Goal: Register for event/course

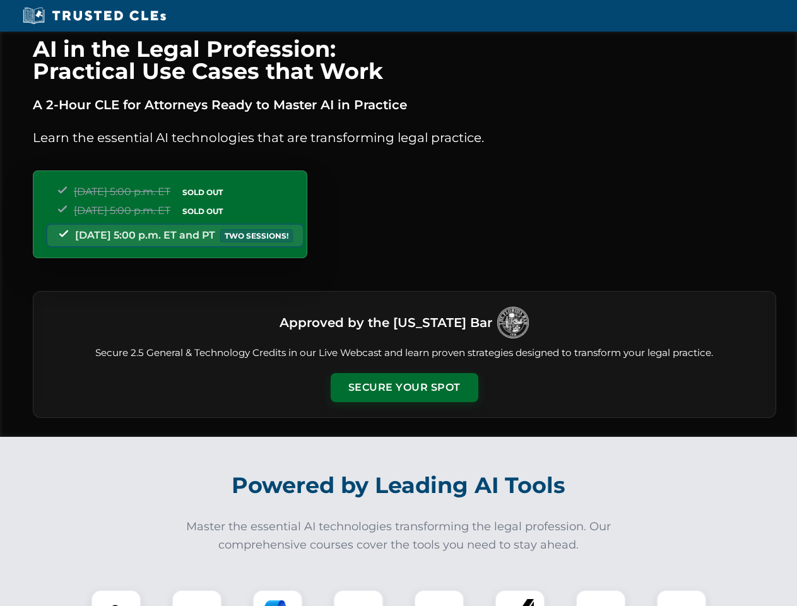
click at [404, 387] on button "Secure Your Spot" at bounding box center [405, 387] width 148 height 29
click at [116, 597] on img at bounding box center [116, 614] width 37 height 37
